Goal: Task Accomplishment & Management: Use online tool/utility

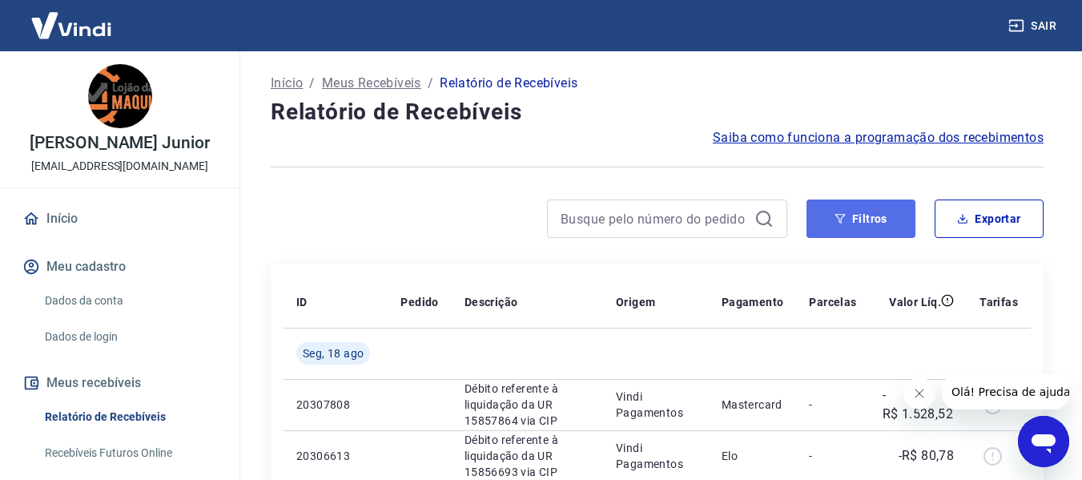
click at [837, 224] on button "Filtros" at bounding box center [860, 218] width 109 height 38
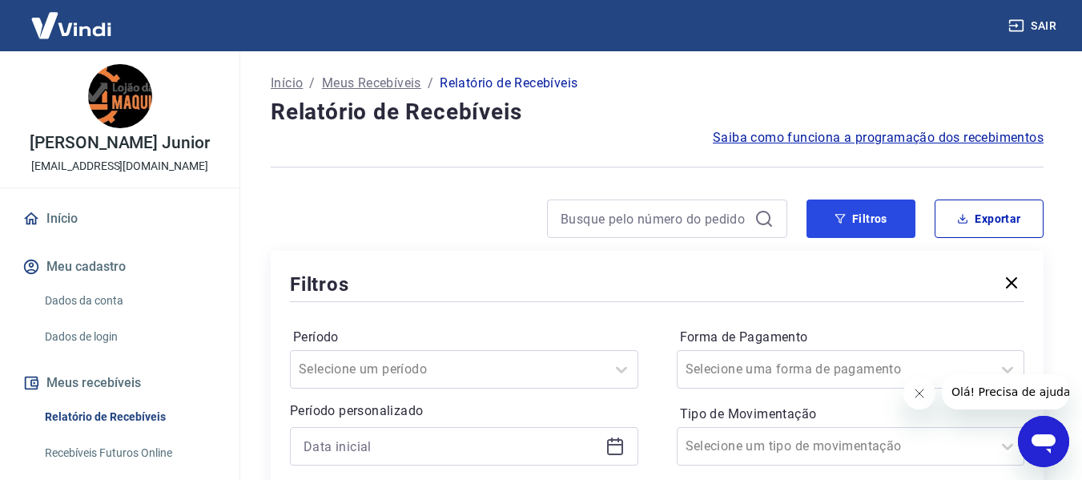
scroll to position [240, 0]
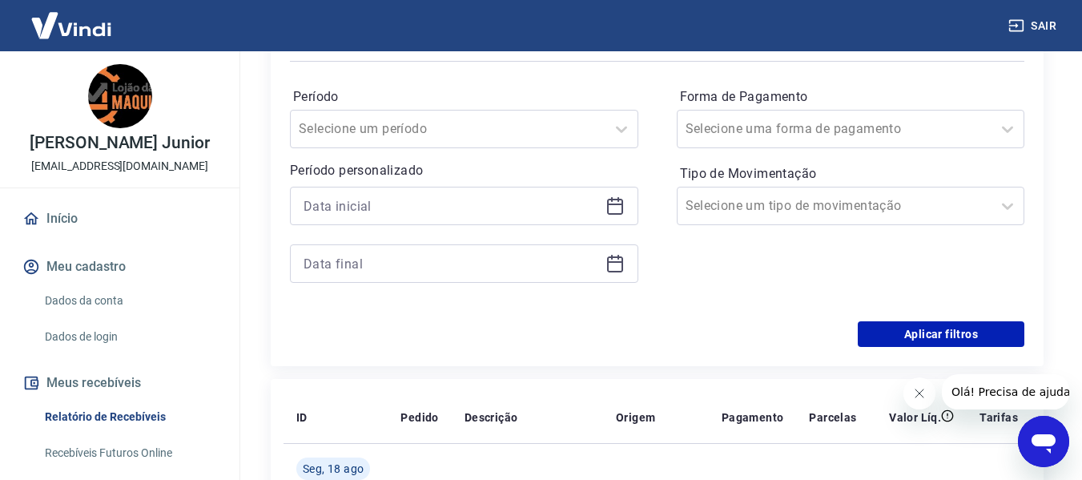
click at [621, 202] on icon at bounding box center [615, 207] width 16 height 16
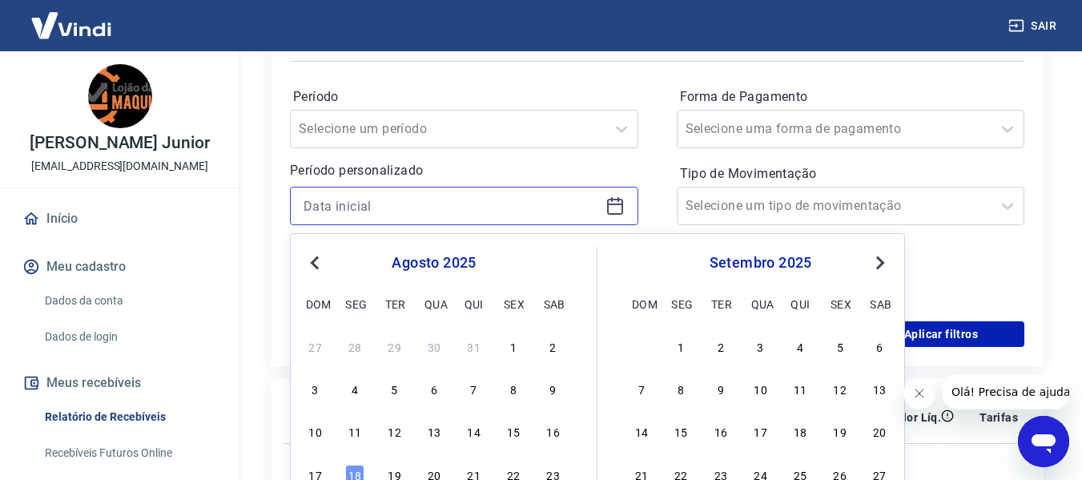
scroll to position [320, 0]
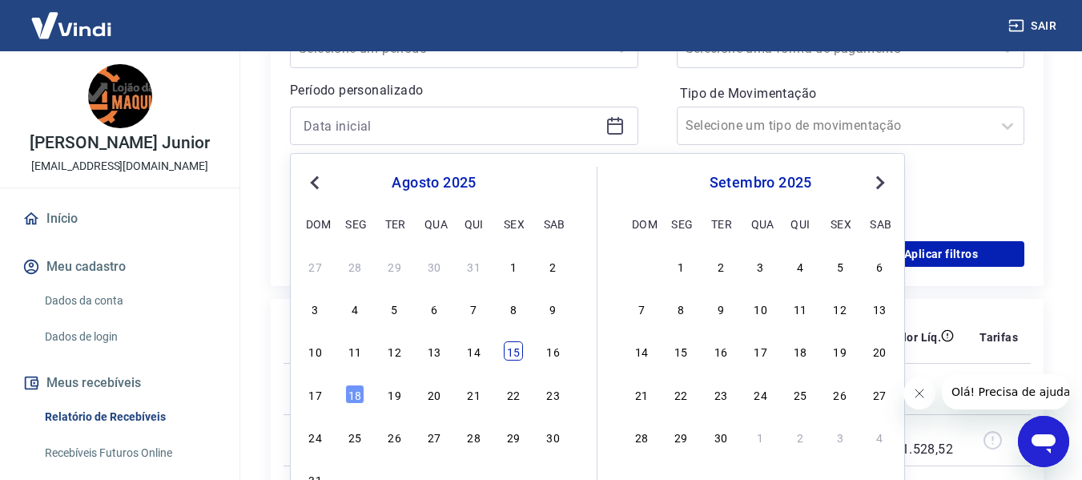
click at [516, 351] on div "15" at bounding box center [513, 350] width 19 height 19
click at [516, 351] on th "Descrição" at bounding box center [527, 336] width 151 height 51
type input "[DATE]"
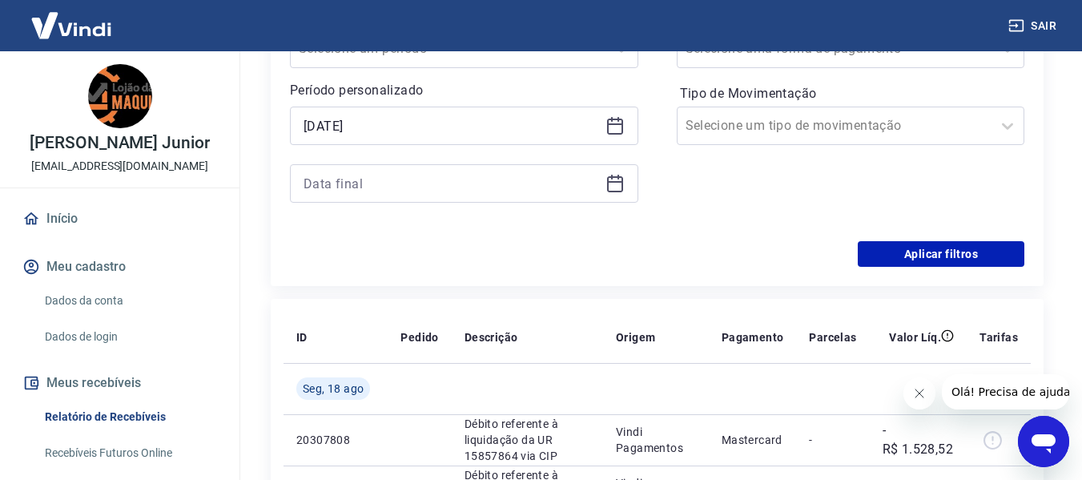
click at [616, 179] on icon at bounding box center [614, 183] width 19 height 19
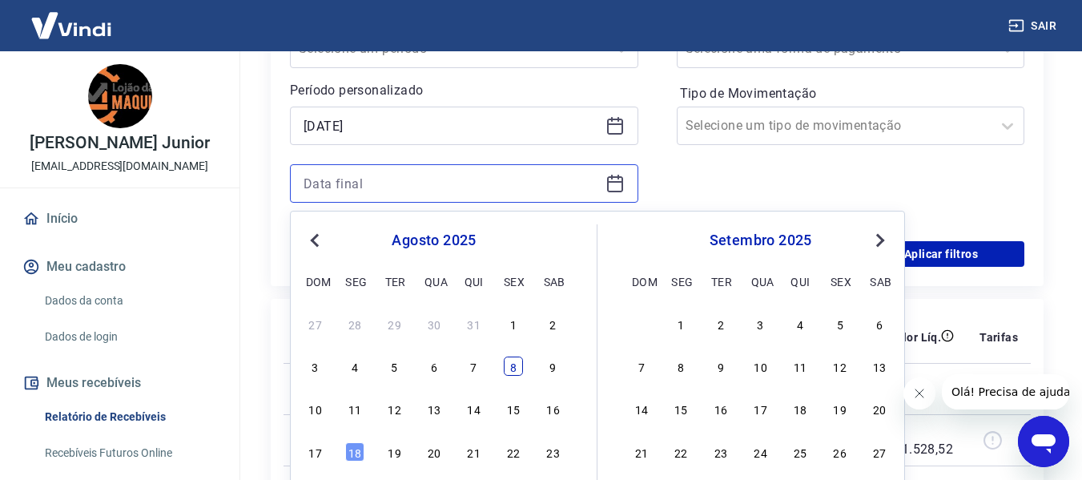
scroll to position [400, 0]
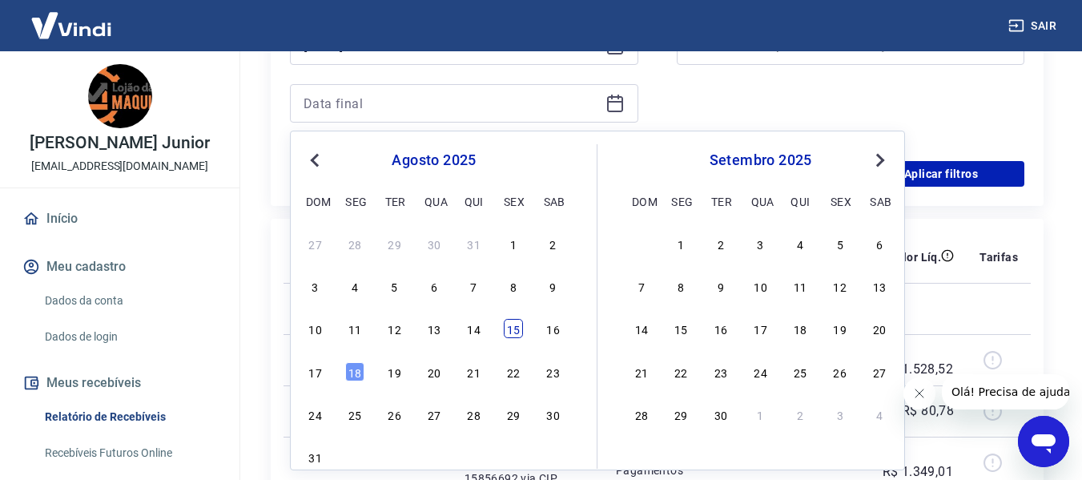
click at [518, 335] on div "15" at bounding box center [513, 328] width 19 height 19
click at [518, 335] on td "Débito referente à liquidação da UR 15857864 via CIP" at bounding box center [527, 359] width 151 height 51
type input "[DATE]"
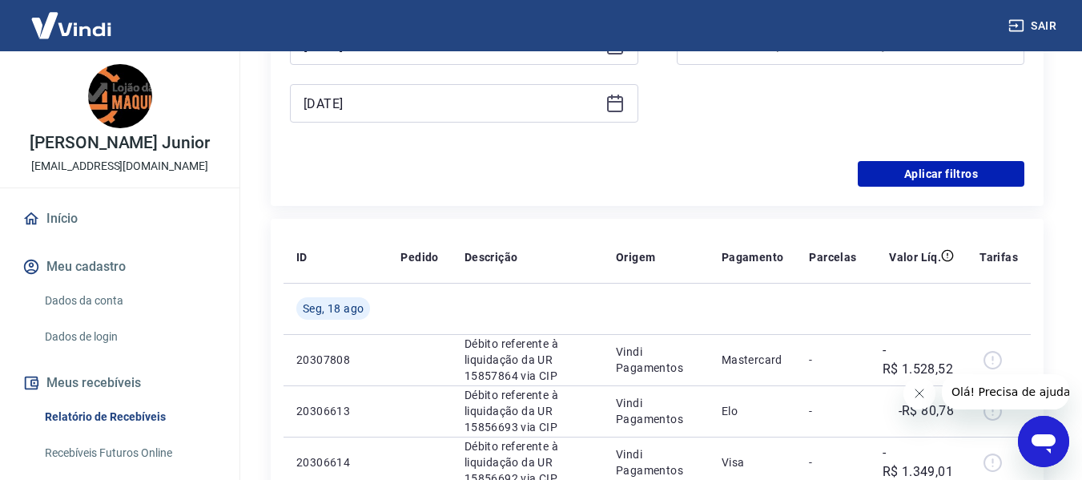
click at [690, 108] on div "Forma de Pagamento Selecione uma forma de pagamento Tipo de Movimentação Seleci…" at bounding box center [851, 33] width 348 height 218
click at [895, 167] on button "Aplicar filtros" at bounding box center [941, 174] width 167 height 26
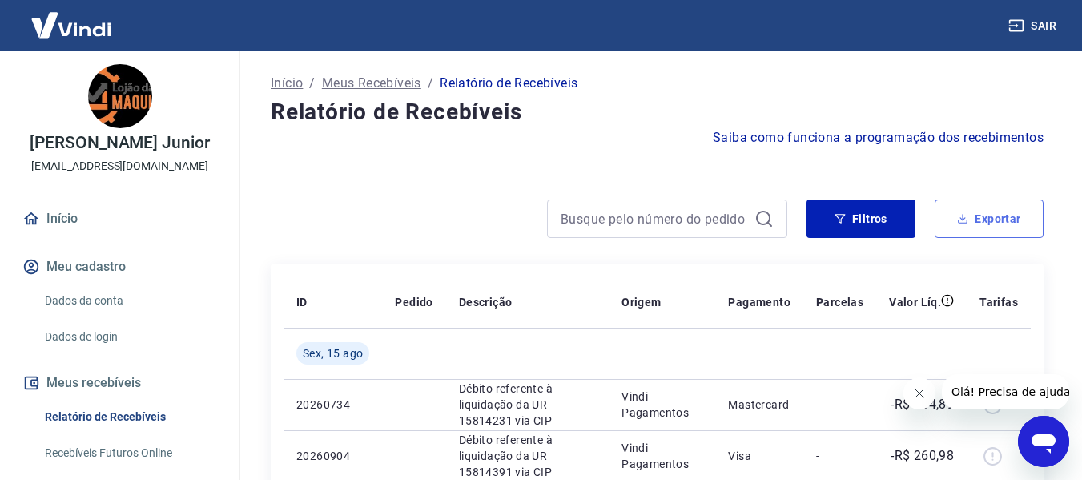
click at [970, 211] on button "Exportar" at bounding box center [988, 218] width 109 height 38
type input "[DATE]"
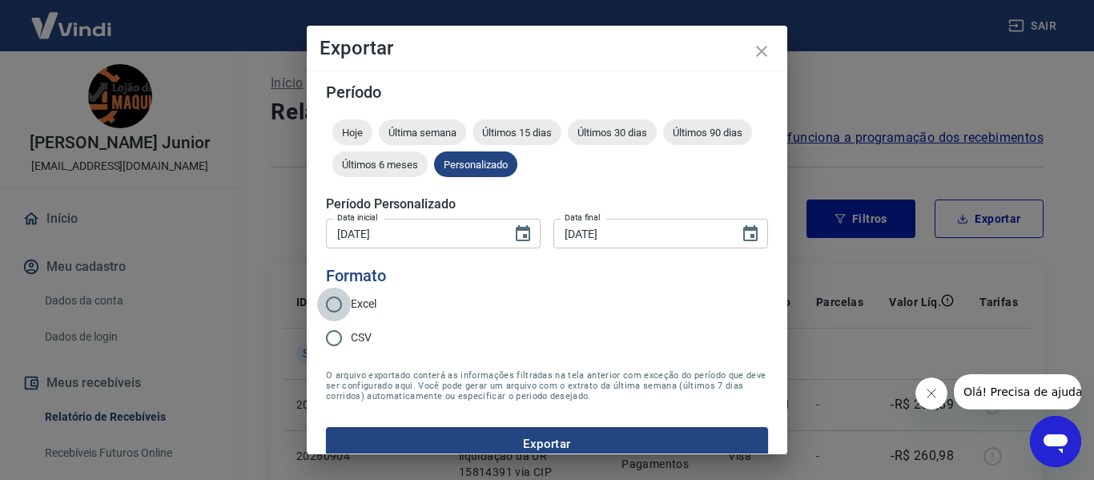
click at [344, 299] on input "Excel" at bounding box center [334, 304] width 34 height 34
radio input "true"
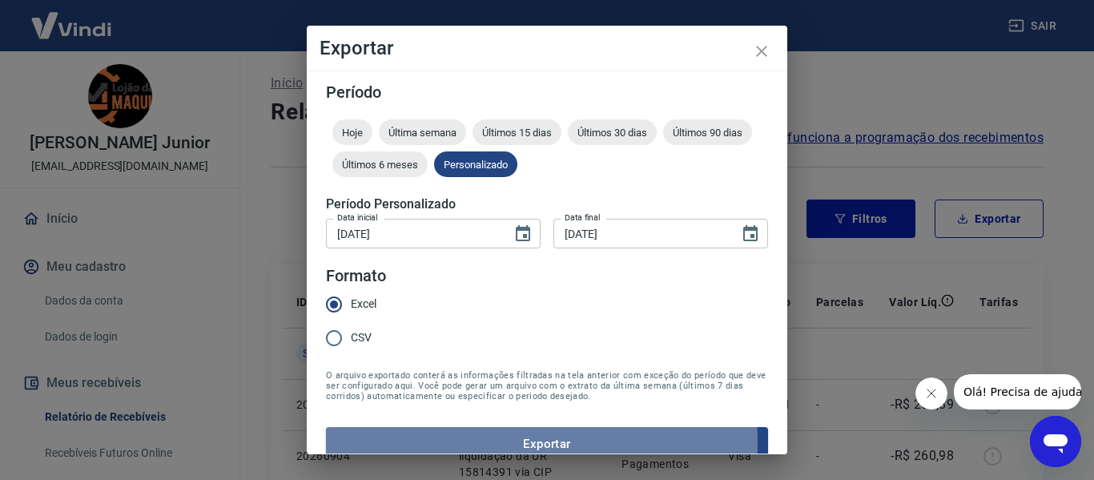
click at [466, 442] on button "Exportar" at bounding box center [547, 444] width 442 height 34
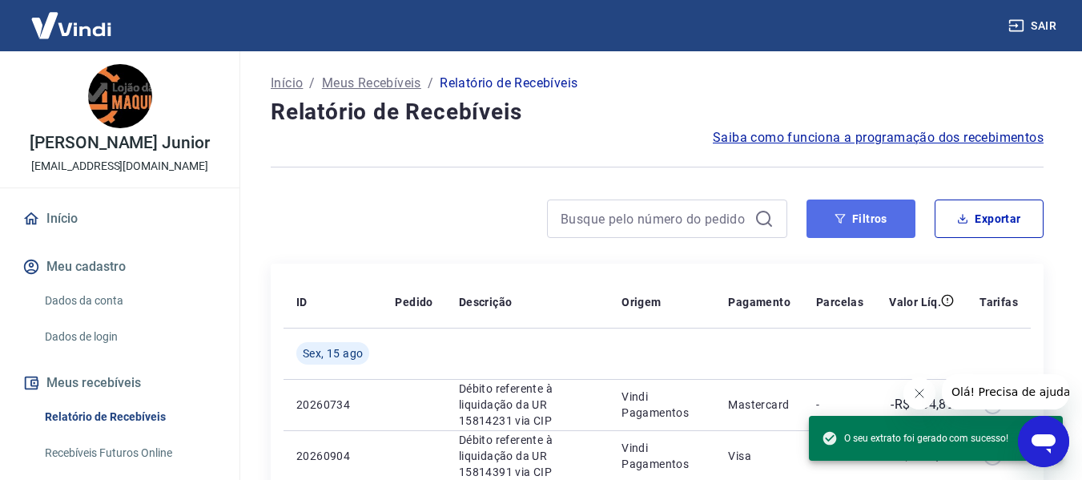
click at [877, 224] on button "Filtros" at bounding box center [860, 218] width 109 height 38
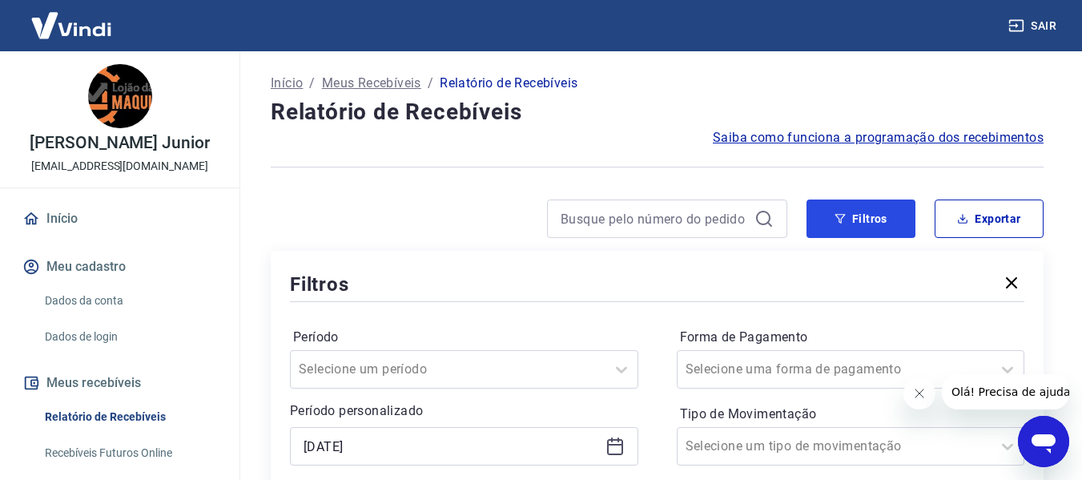
scroll to position [240, 0]
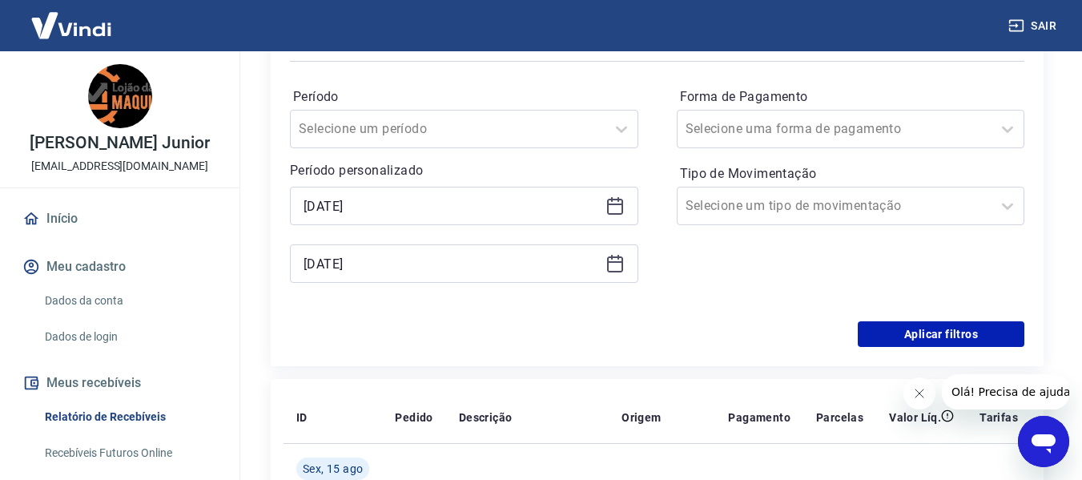
click at [615, 206] on icon at bounding box center [614, 205] width 19 height 19
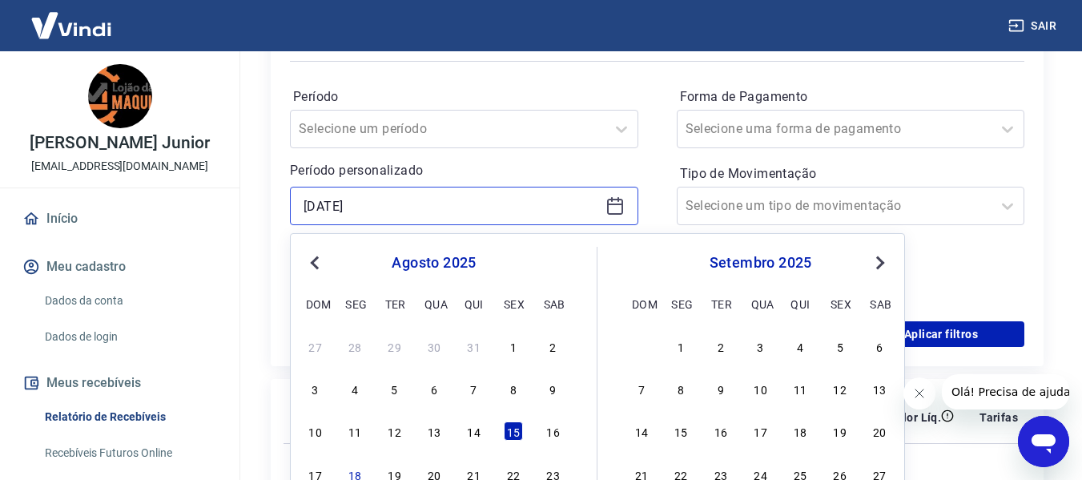
scroll to position [320, 0]
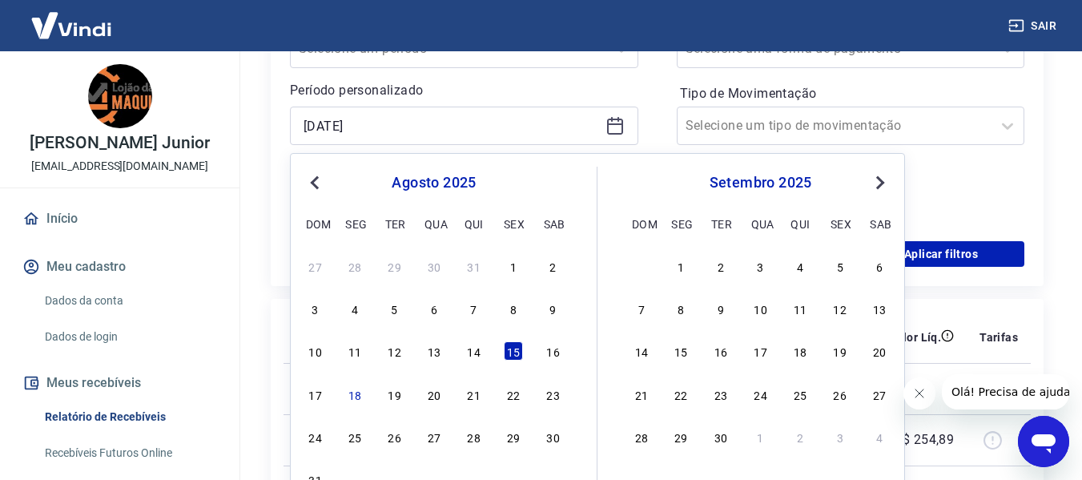
click at [556, 332] on div "27 28 29 30 31 1 2 3 4 5 6 7 8 9 10 11 12 13 14 15 16 17 18 19 20 21 22 23 24 2…" at bounding box center [433, 372] width 261 height 237
click at [553, 350] on div "16" at bounding box center [553, 350] width 19 height 19
click at [553, 350] on th "Descrição" at bounding box center [527, 336] width 163 height 51
type input "[DATE]"
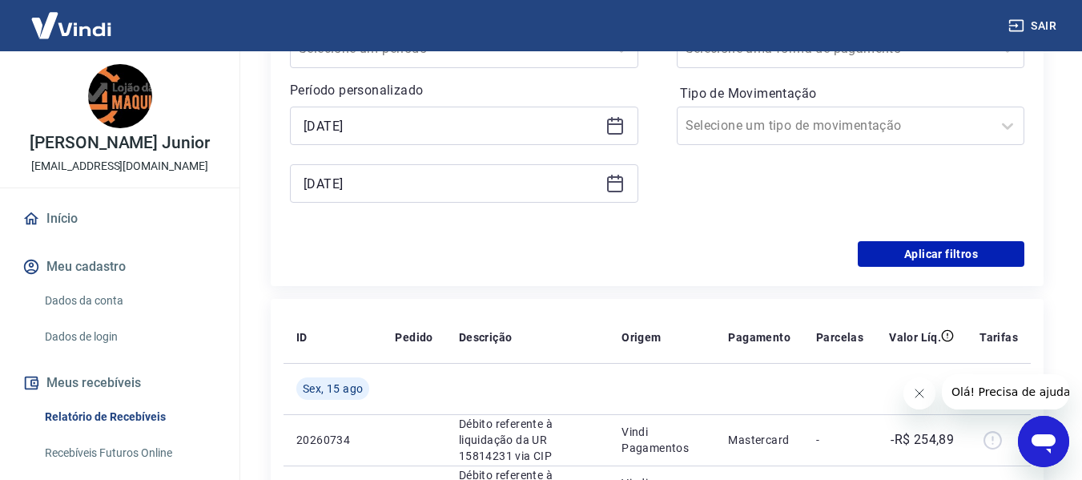
click at [613, 175] on icon at bounding box center [614, 183] width 19 height 19
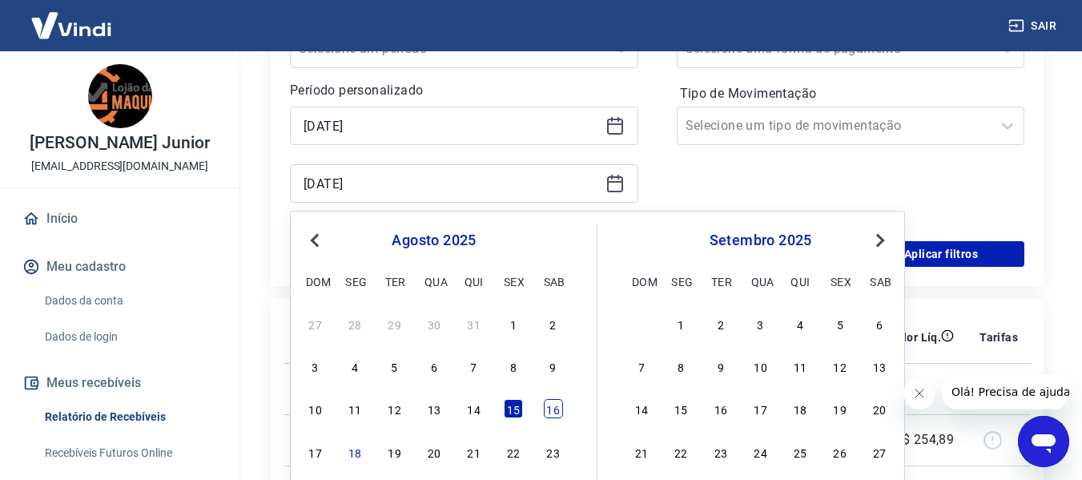
click at [552, 406] on div "16" at bounding box center [553, 408] width 19 height 19
type input "[DATE]"
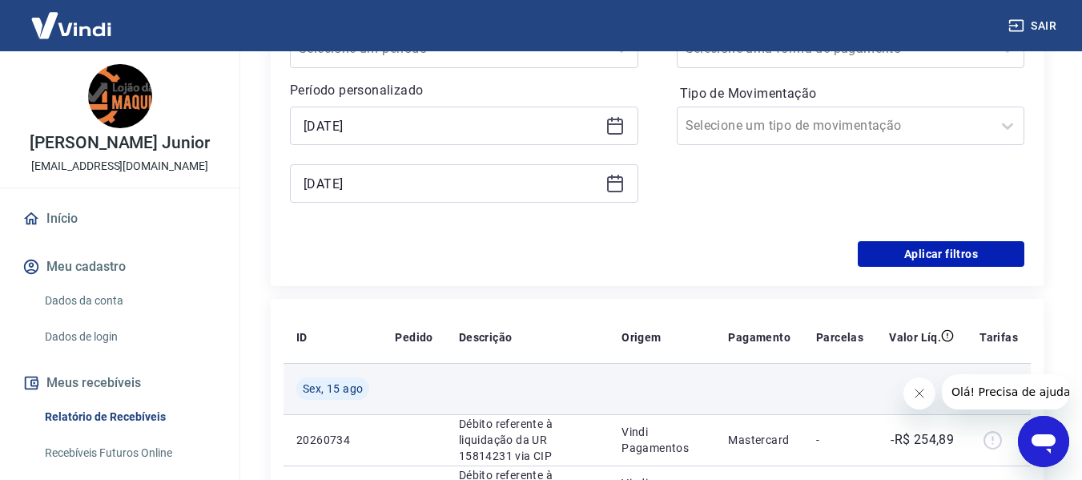
click at [552, 405] on td at bounding box center [527, 388] width 163 height 51
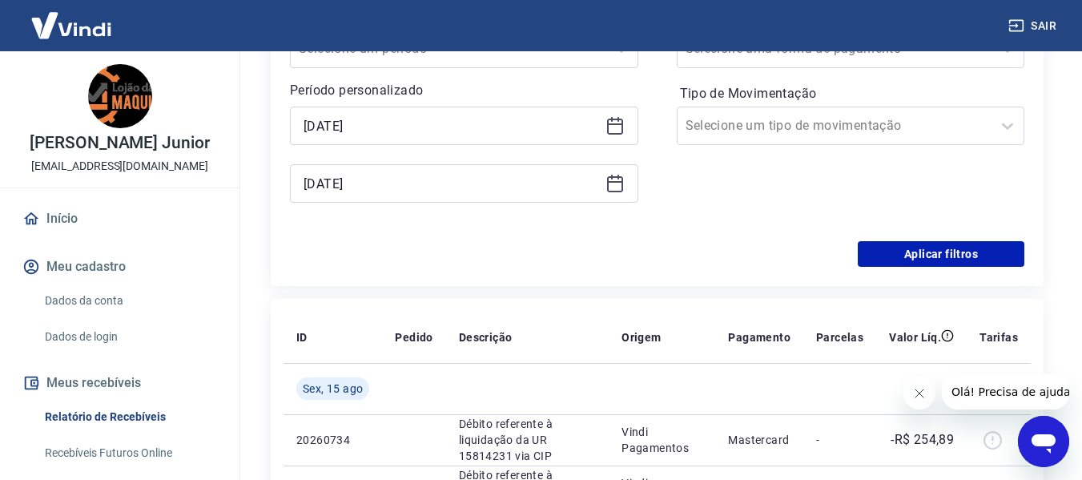
click at [672, 263] on div "Aplicar filtros" at bounding box center [657, 254] width 734 height 26
click at [898, 253] on button "Aplicar filtros" at bounding box center [941, 254] width 167 height 26
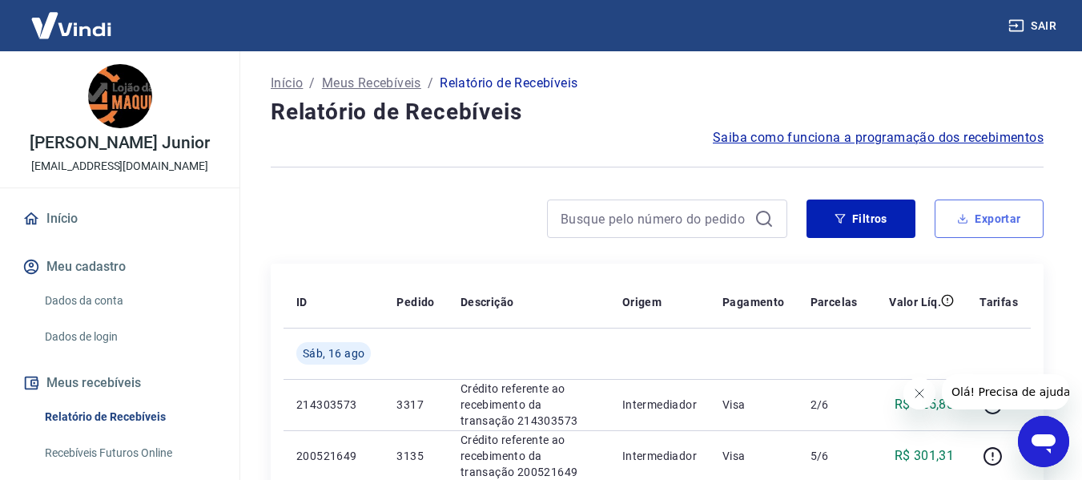
click at [1010, 231] on button "Exportar" at bounding box center [988, 218] width 109 height 38
type input "[DATE]"
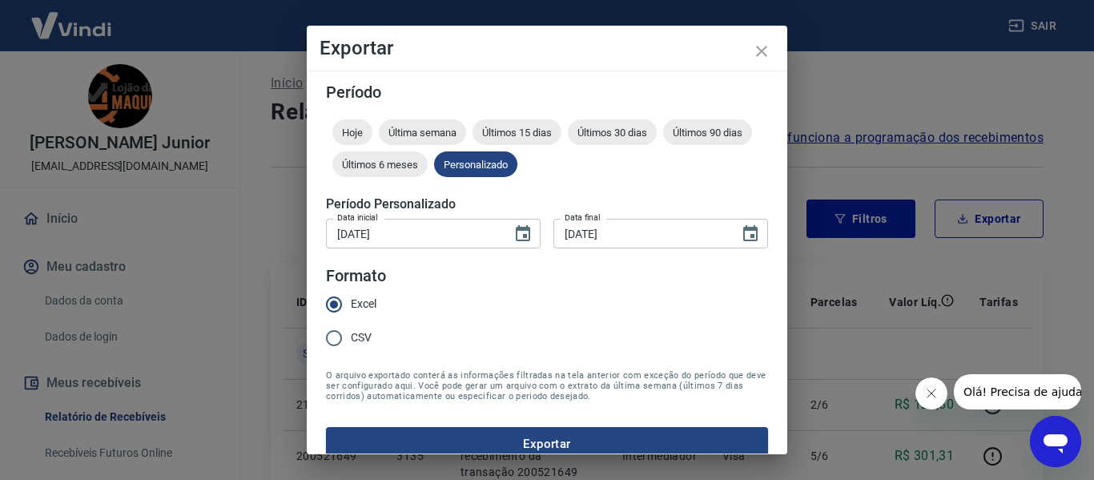
click at [408, 425] on form "Período Hoje Última semana Últimos 15 dias Últimos 30 dias Últimos 90 dias Últi…" at bounding box center [547, 272] width 442 height 376
click at [408, 430] on button "Exportar" at bounding box center [547, 444] width 442 height 34
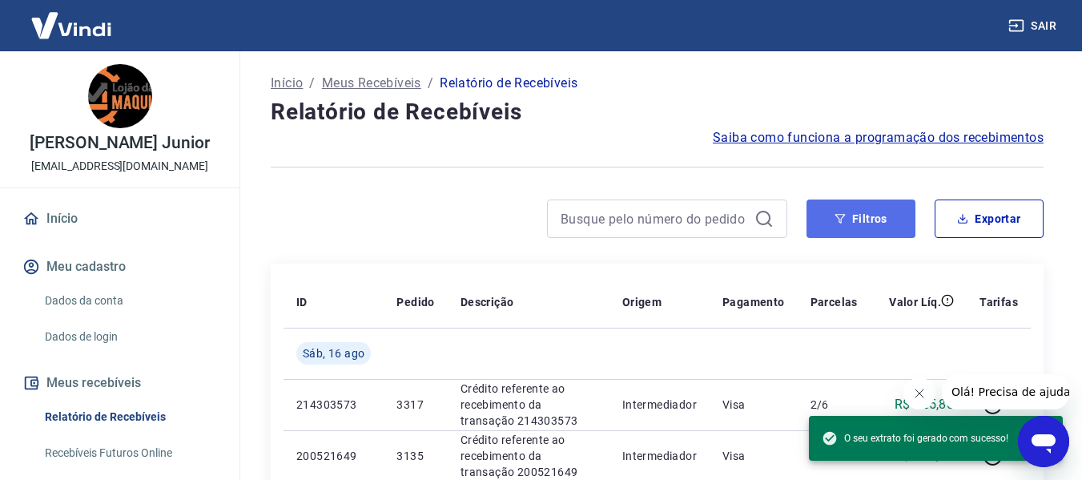
click at [886, 219] on button "Filtros" at bounding box center [860, 218] width 109 height 38
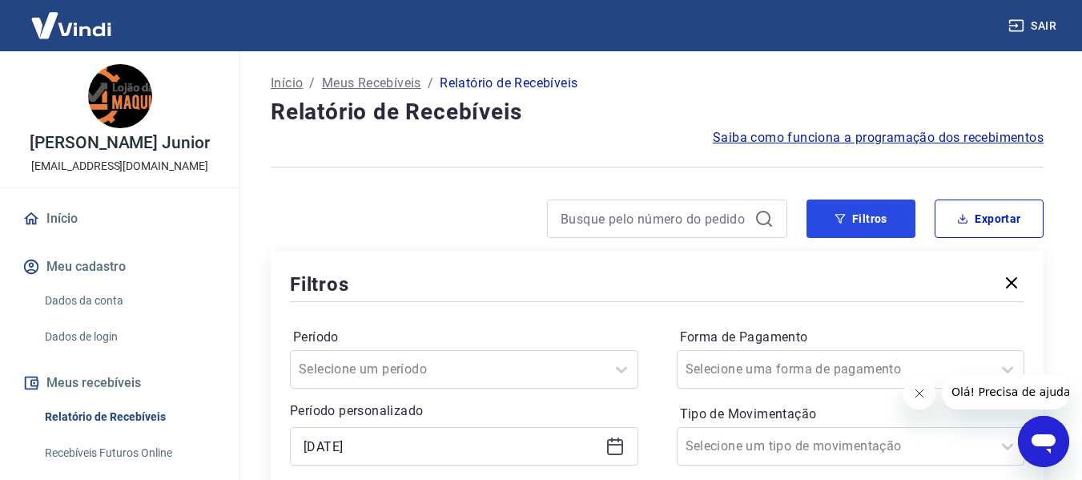
scroll to position [160, 0]
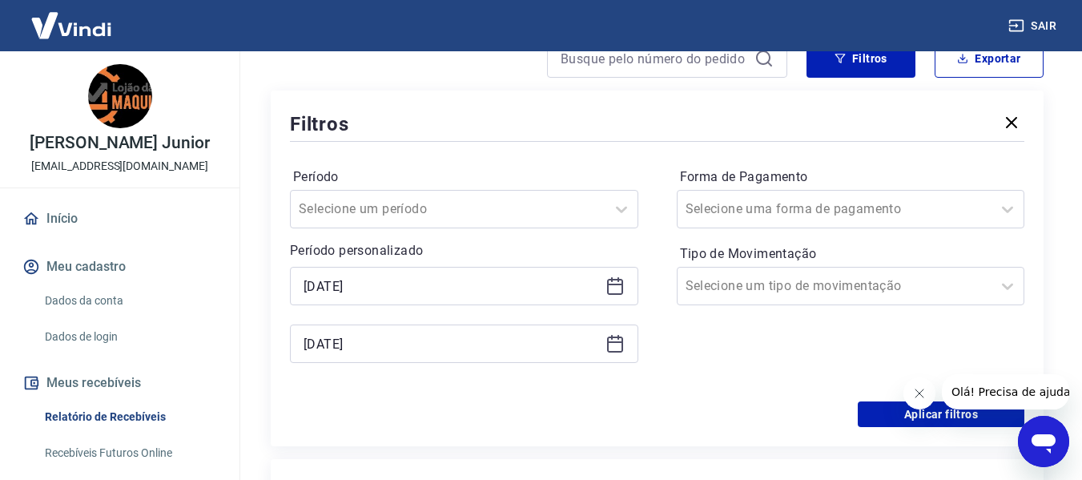
click at [627, 283] on div "[DATE]" at bounding box center [464, 286] width 348 height 38
click at [613, 286] on icon at bounding box center [614, 285] width 19 height 19
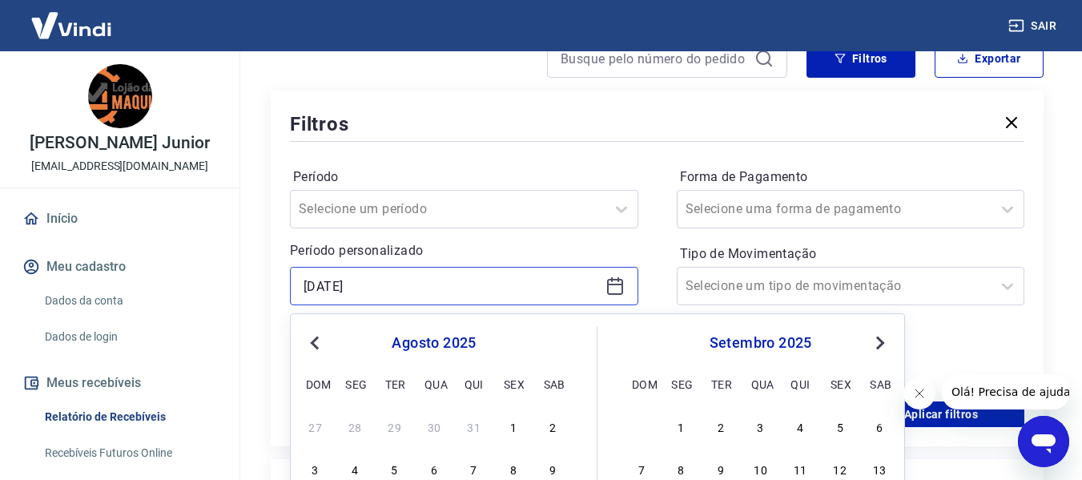
scroll to position [320, 0]
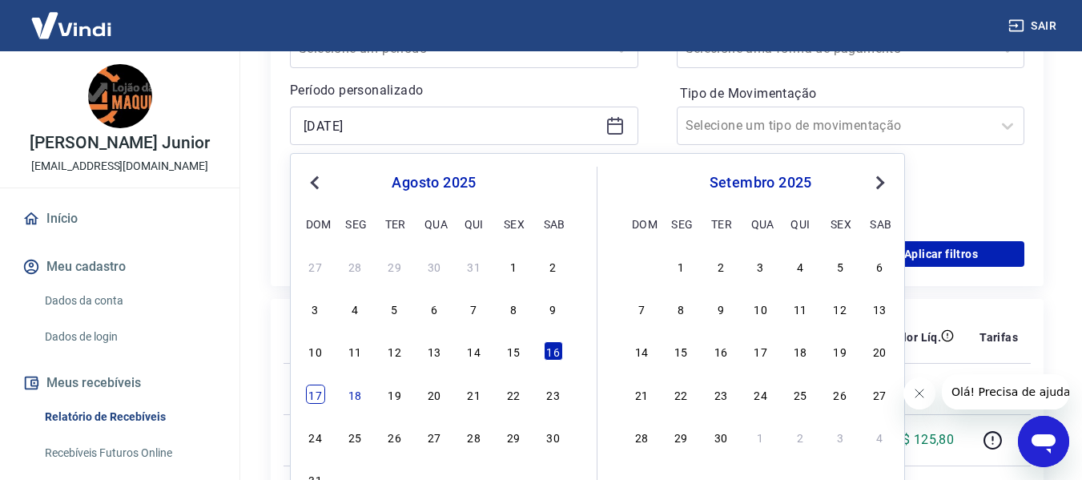
click at [316, 392] on div "17" at bounding box center [315, 393] width 19 height 19
type input "[DATE]"
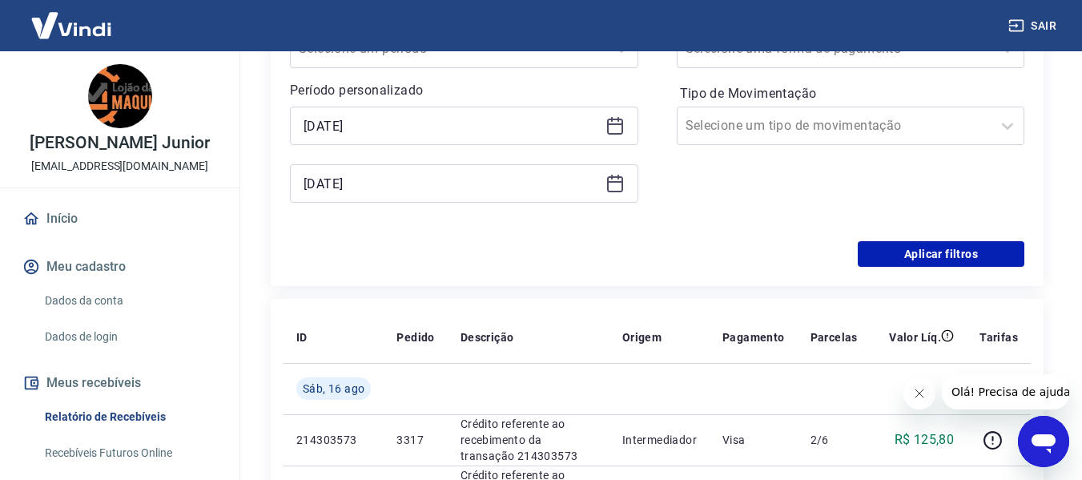
click at [614, 179] on icon at bounding box center [614, 183] width 19 height 19
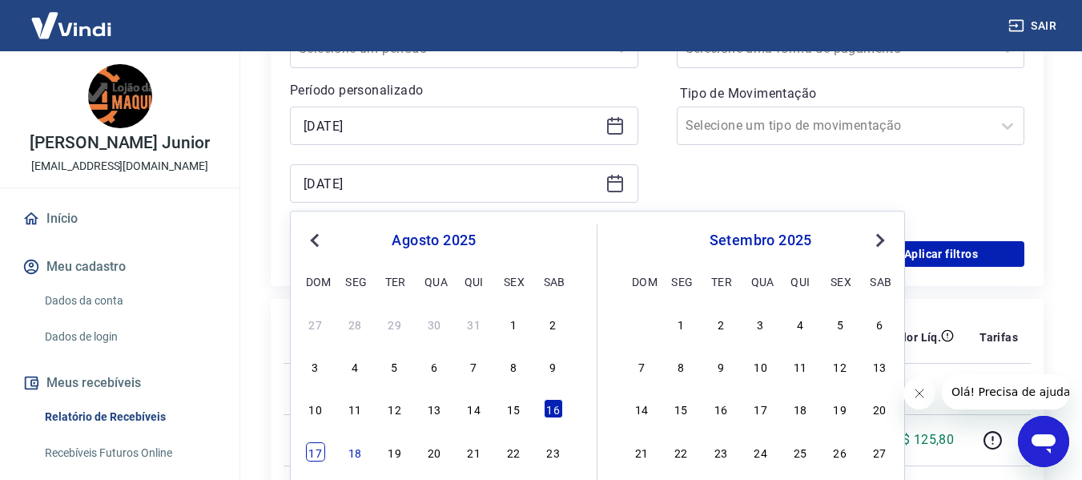
click at [309, 452] on div "17" at bounding box center [315, 451] width 19 height 19
type input "[DATE]"
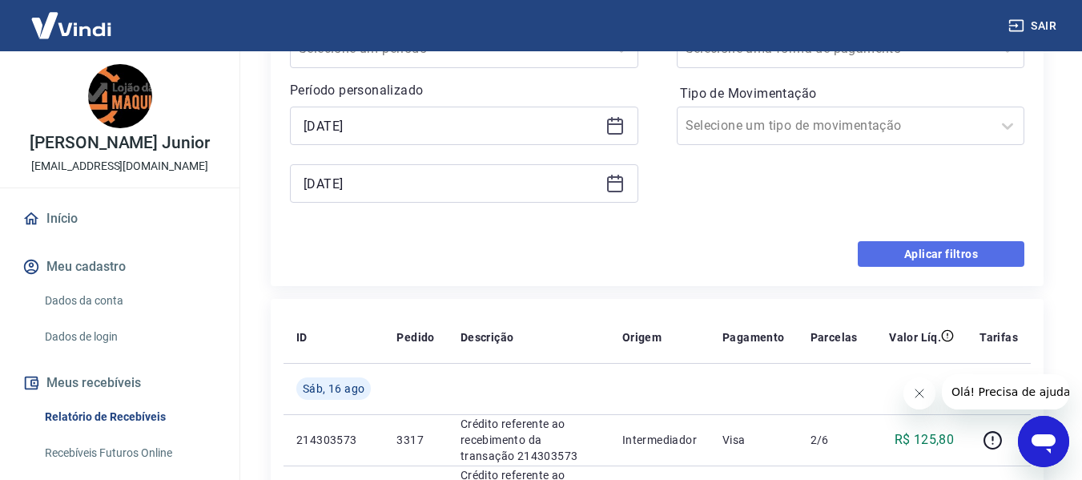
click at [911, 250] on button "Aplicar filtros" at bounding box center [941, 254] width 167 height 26
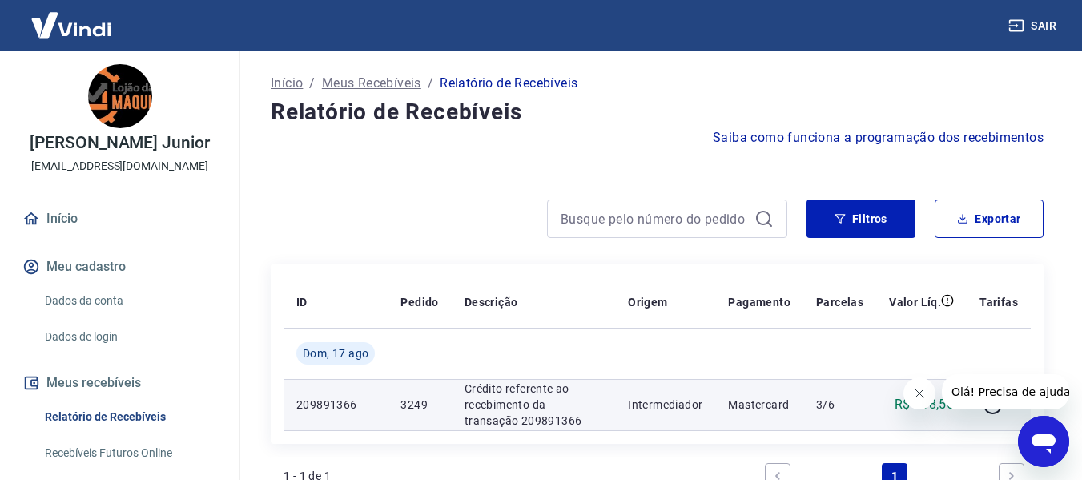
scroll to position [80, 0]
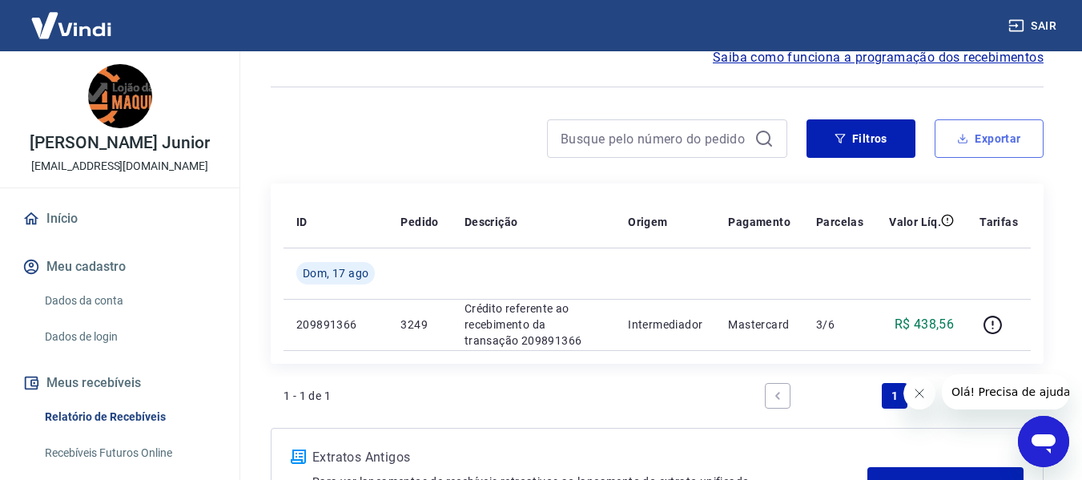
click at [996, 142] on button "Exportar" at bounding box center [988, 138] width 109 height 38
type input "[DATE]"
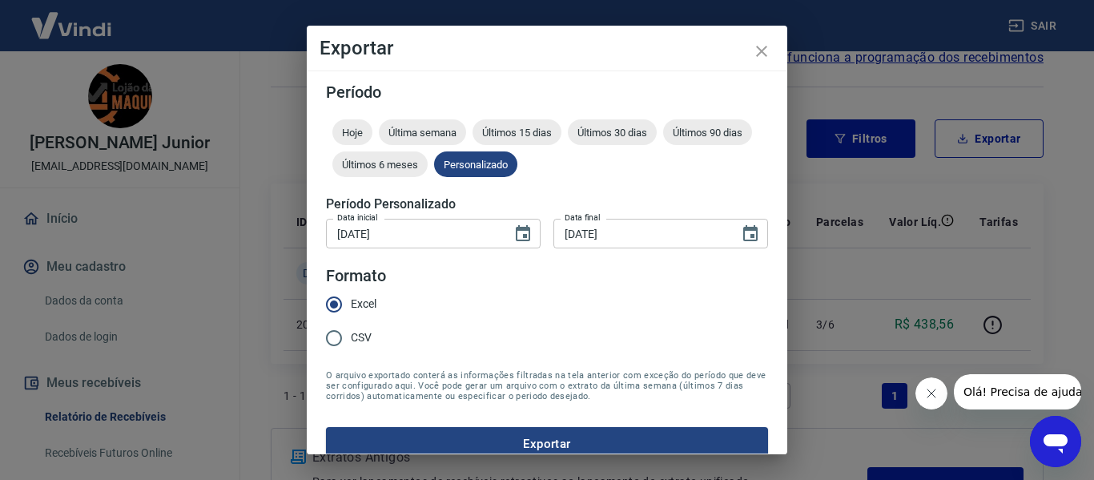
click at [423, 431] on button "Exportar" at bounding box center [547, 444] width 442 height 34
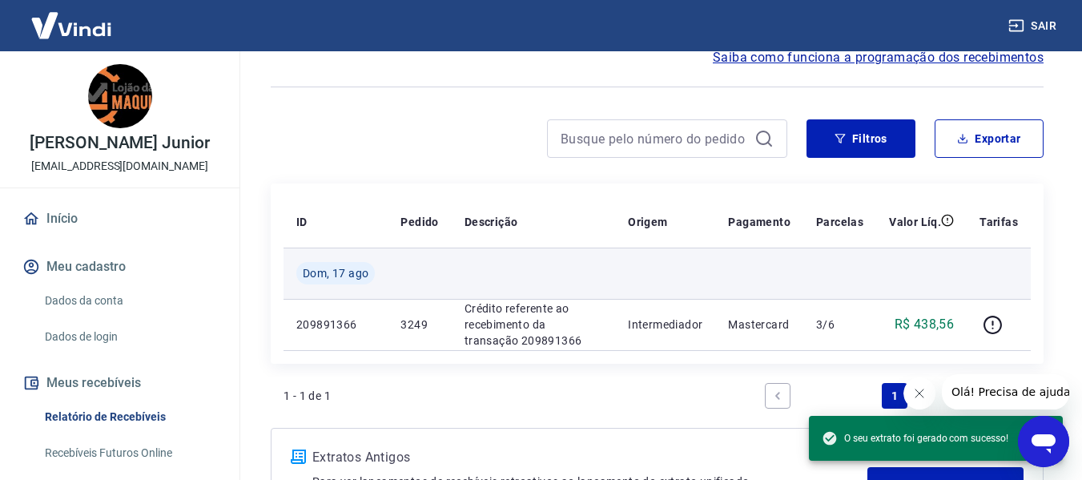
click at [882, 264] on td at bounding box center [921, 272] width 90 height 51
